Goal: Information Seeking & Learning: Find contact information

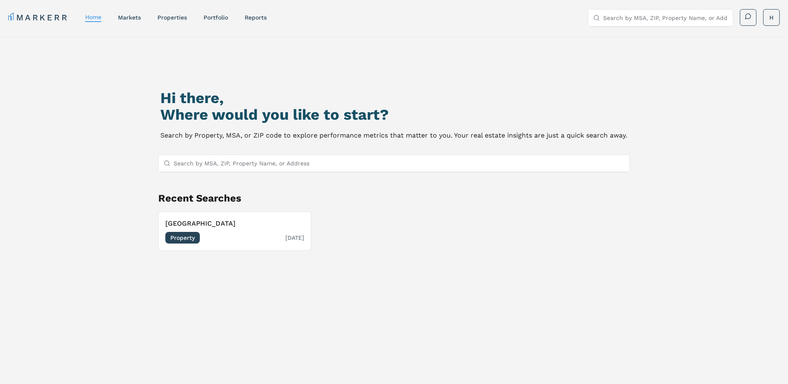
click at [241, 228] on h3 "[GEOGRAPHIC_DATA]" at bounding box center [234, 224] width 139 height 10
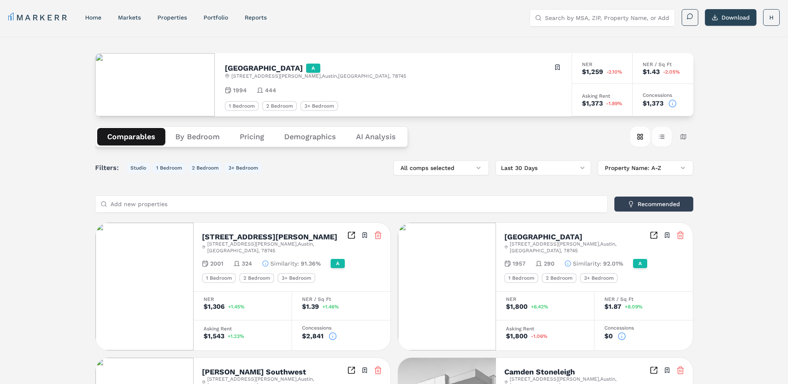
click at [660, 141] on button "Table view" at bounding box center [662, 137] width 20 height 20
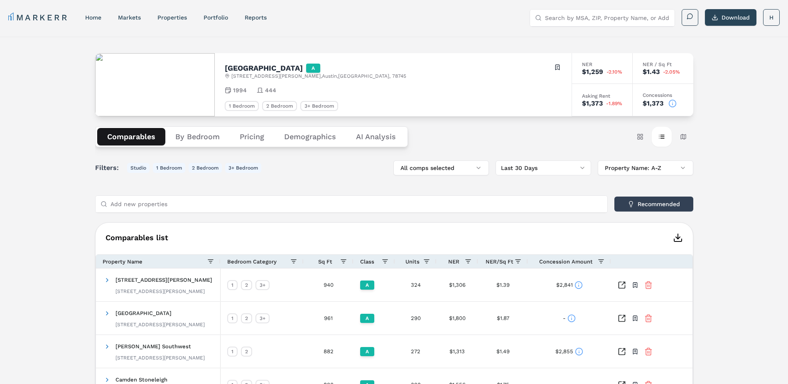
click at [674, 235] on icon "button" at bounding box center [678, 238] width 10 height 10
click at [582, 284] on circle at bounding box center [578, 284] width 7 height 7
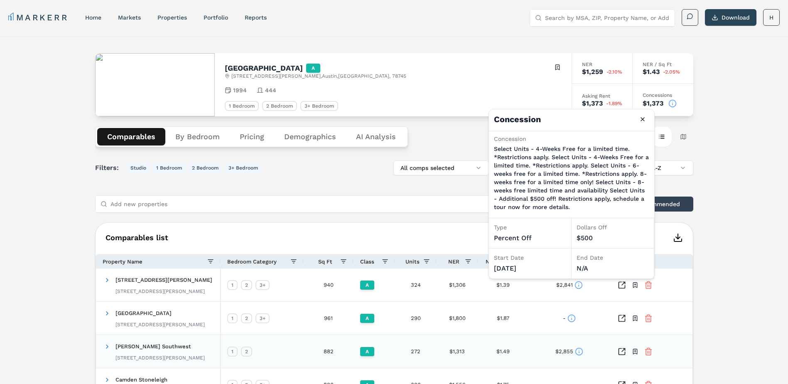
click at [579, 350] on icon at bounding box center [579, 351] width 8 height 8
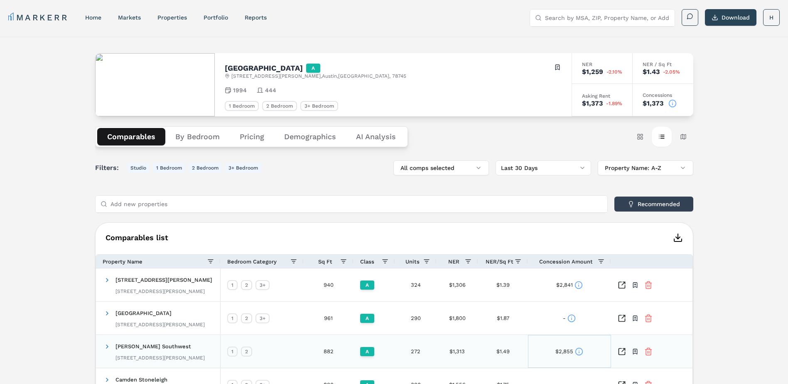
click at [583, 355] on icon at bounding box center [579, 351] width 8 height 8
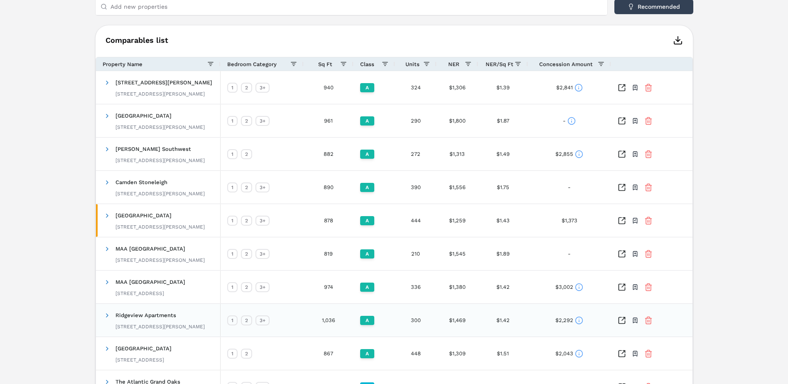
scroll to position [249, 0]
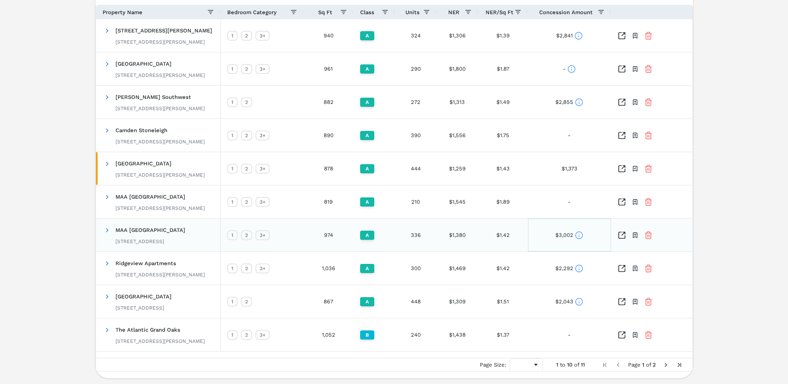
click at [583, 232] on icon at bounding box center [579, 235] width 8 height 8
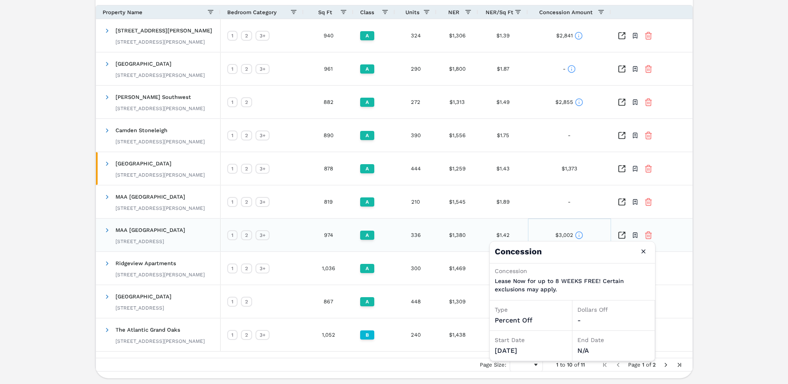
click at [543, 233] on div "$3,002" at bounding box center [569, 235] width 83 height 33
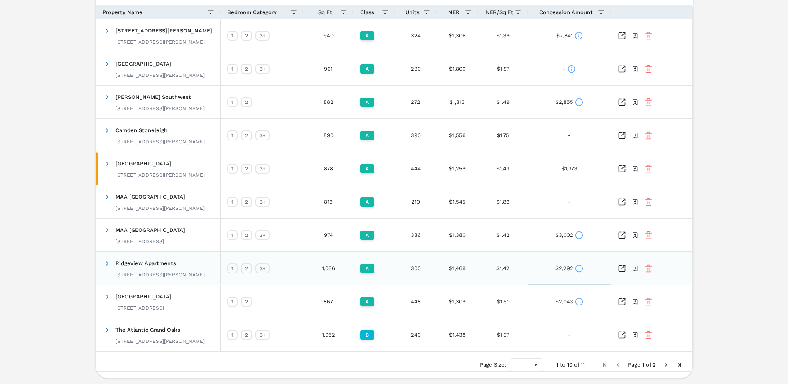
click at [574, 268] on div "$2,292" at bounding box center [570, 268] width 28 height 16
click at [579, 269] on icon at bounding box center [579, 269] width 0 height 1
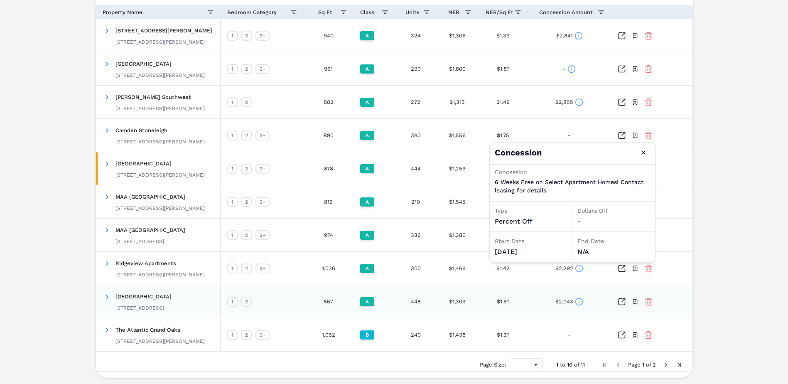
click at [580, 299] on icon at bounding box center [579, 302] width 8 height 8
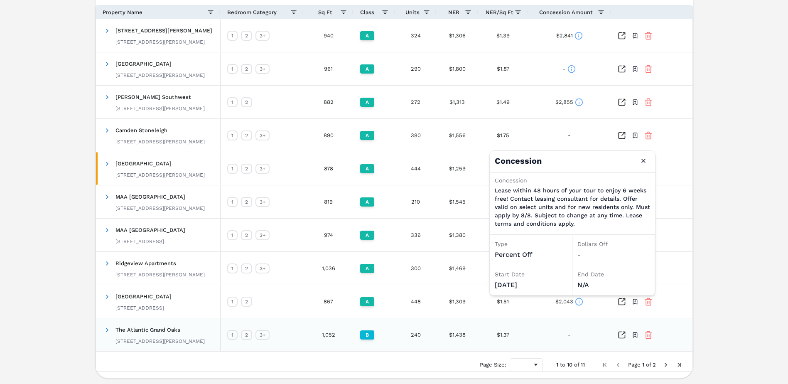
click at [560, 339] on div "-" at bounding box center [569, 334] width 83 height 33
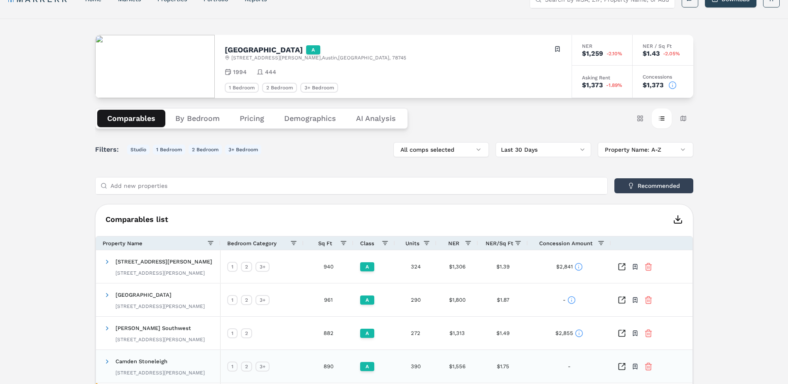
scroll to position [0, 0]
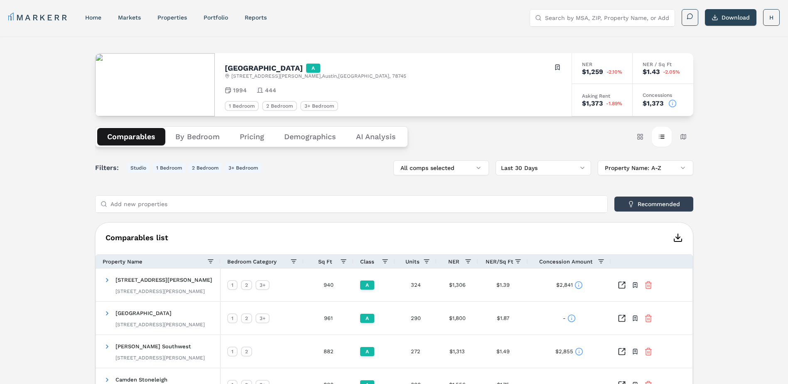
click at [678, 237] on icon "button" at bounding box center [678, 238] width 10 height 10
click at [420, 22] on div "MARKERR home markets properties Portfolio reports Search by MSA, ZIP, Property …" at bounding box center [394, 17] width 772 height 17
